Goal: Information Seeking & Learning: Find specific fact

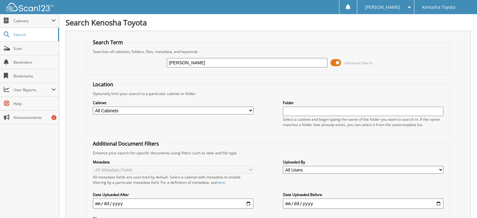
type input "[PERSON_NAME]"
click at [194, 59] on input "[PERSON_NAME]" at bounding box center [247, 62] width 160 height 9
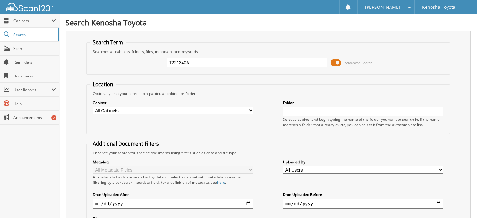
type input "T221340A"
click at [338, 62] on span at bounding box center [335, 62] width 11 height 9
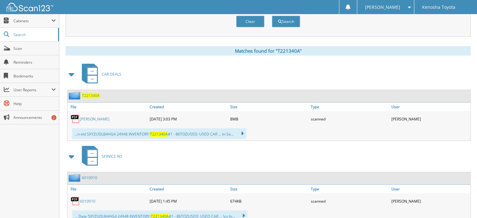
scroll to position [55, 0]
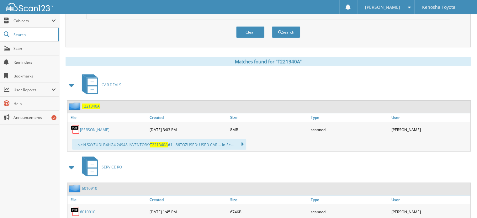
click at [97, 127] on link "AMARO, ASHLEY" at bounding box center [94, 129] width 29 height 5
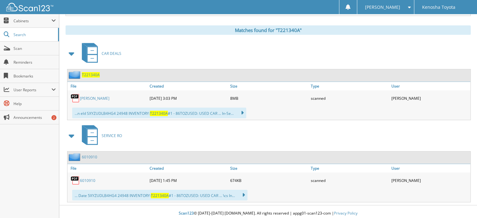
scroll to position [0, 0]
